Goal: Information Seeking & Learning: Learn about a topic

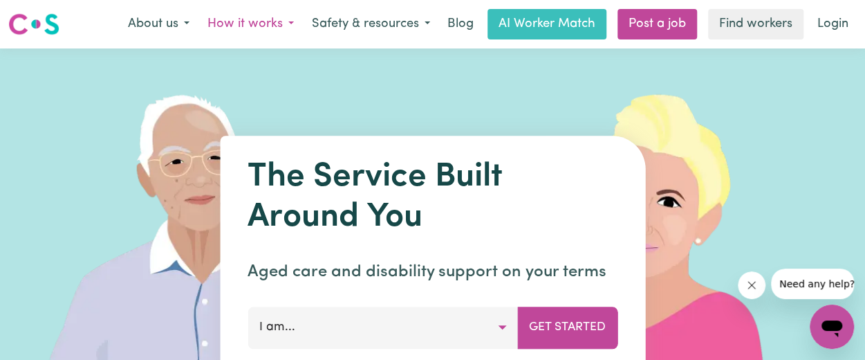
click at [252, 31] on button "How it works" at bounding box center [251, 24] width 104 height 29
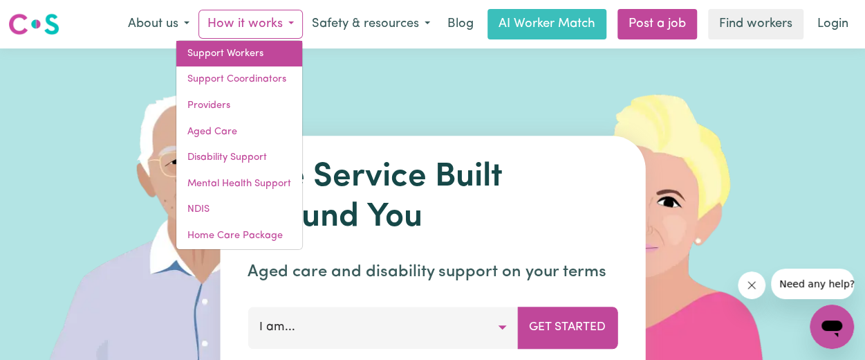
click at [234, 53] on link "Support Workers" at bounding box center [239, 54] width 126 height 26
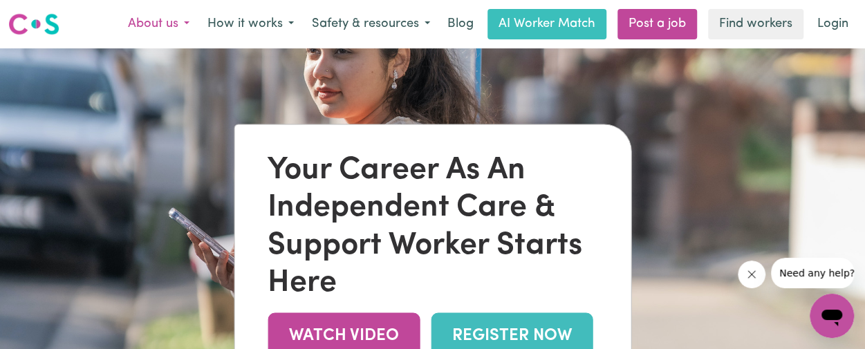
click at [165, 25] on button "About us" at bounding box center [159, 24] width 80 height 29
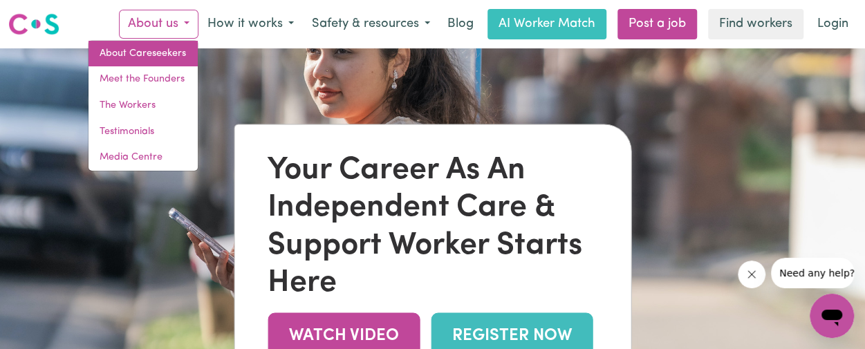
click at [150, 57] on link "About Careseekers" at bounding box center [143, 54] width 109 height 26
